Goal: Task Accomplishment & Management: Use online tool/utility

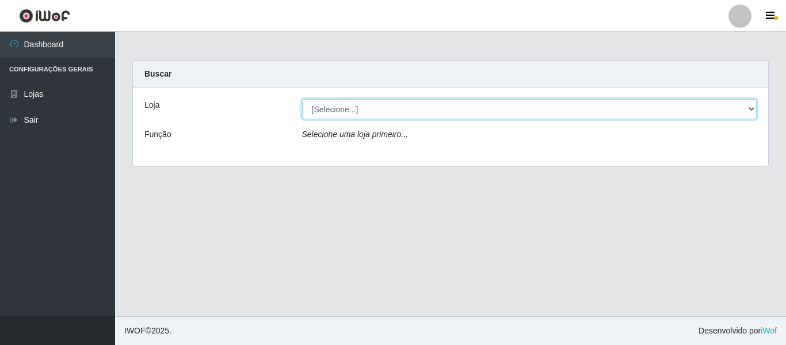
click at [353, 105] on select "[Selecione...] Hiper Queiroz - [GEOGRAPHIC_DATA]" at bounding box center [529, 109] width 455 height 20
select select "497"
click at [302, 99] on select "[Selecione...] Hiper Queiroz - [GEOGRAPHIC_DATA]" at bounding box center [529, 109] width 455 height 20
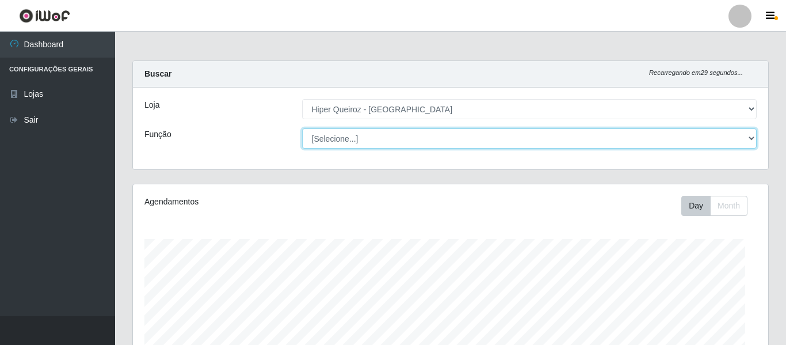
click at [356, 135] on select "[Selecione...] Embalador Embalador + Embalador ++ Repositor Repositor + Reposit…" at bounding box center [529, 138] width 455 height 20
select select "24"
click at [301, 128] on select "[Selecione...] Embalador Embalador + Embalador ++ Repositor Repositor + Reposit…" at bounding box center [527, 138] width 453 height 20
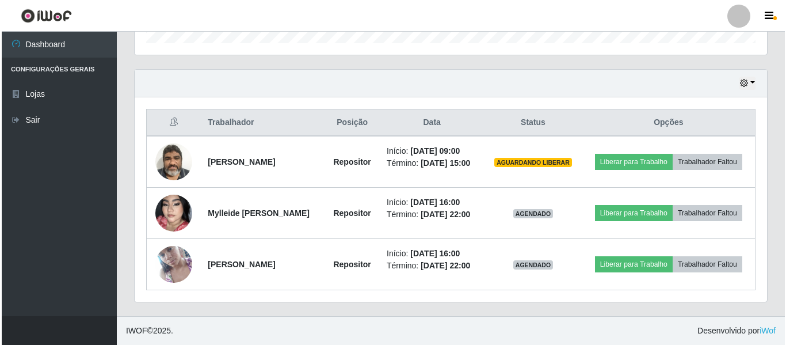
scroll to position [394, 0]
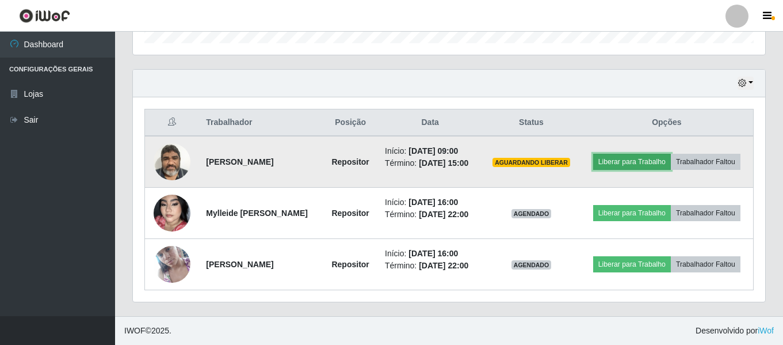
click at [669, 154] on button "Liberar para Trabalho" at bounding box center [632, 162] width 78 height 16
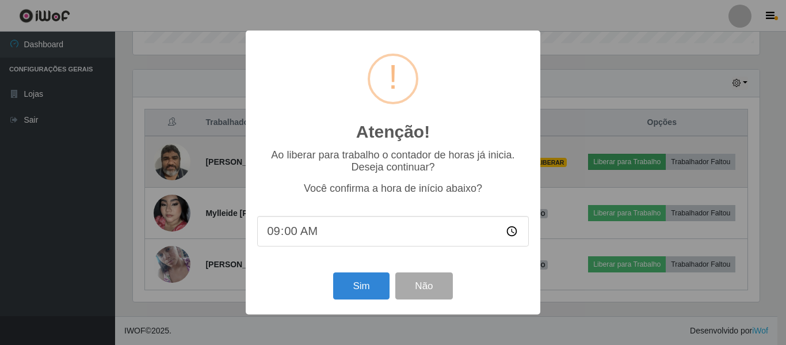
scroll to position [239, 626]
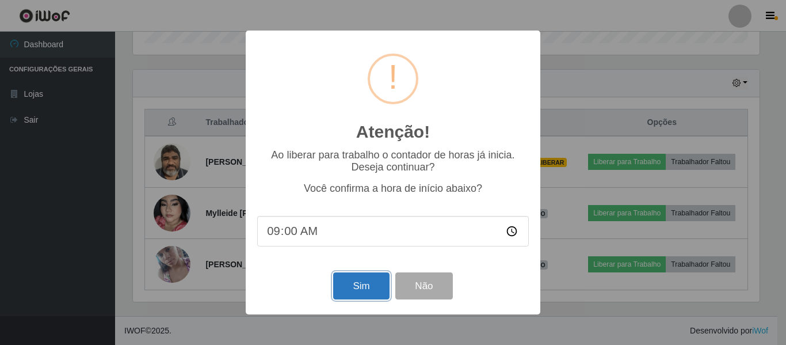
click at [353, 282] on button "Sim" at bounding box center [361, 285] width 56 height 27
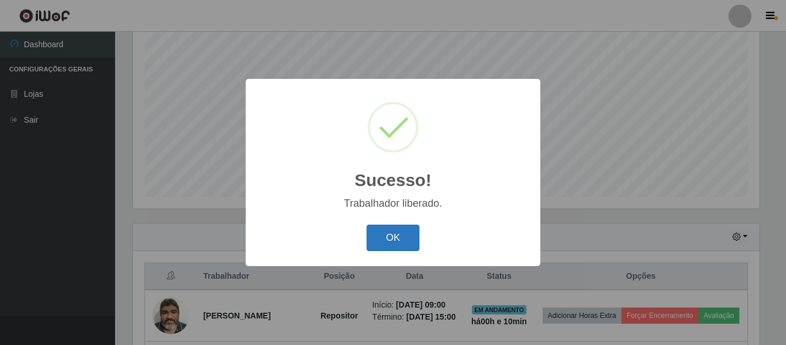
click at [405, 238] on button "OK" at bounding box center [392, 237] width 53 height 27
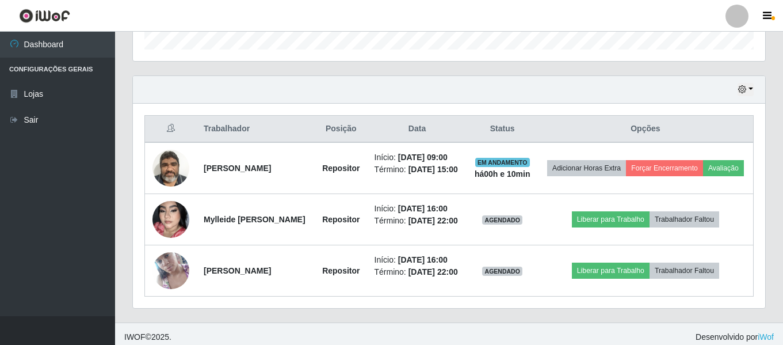
scroll to position [394, 0]
